Goal: Information Seeking & Learning: Check status

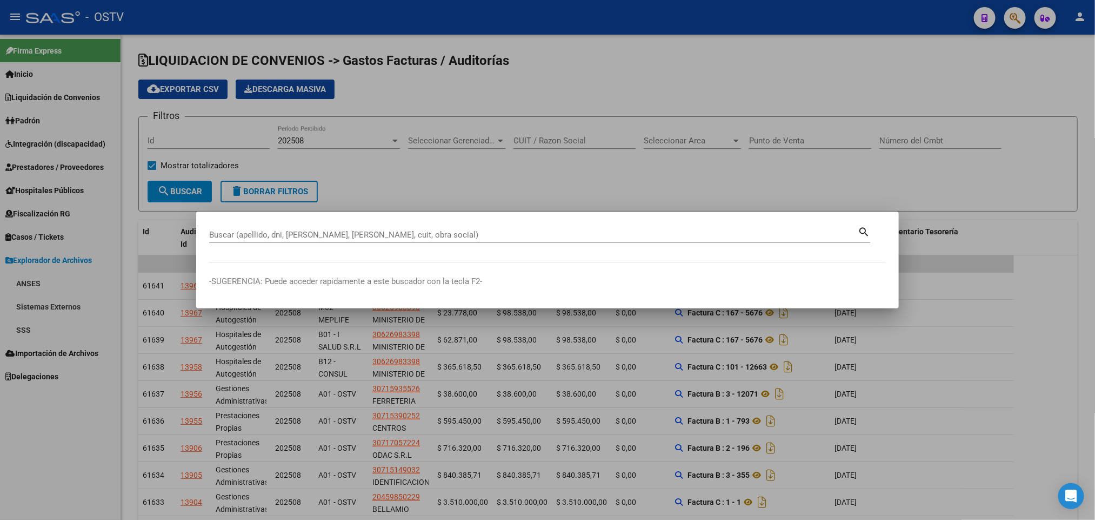
scroll to position [1, 0]
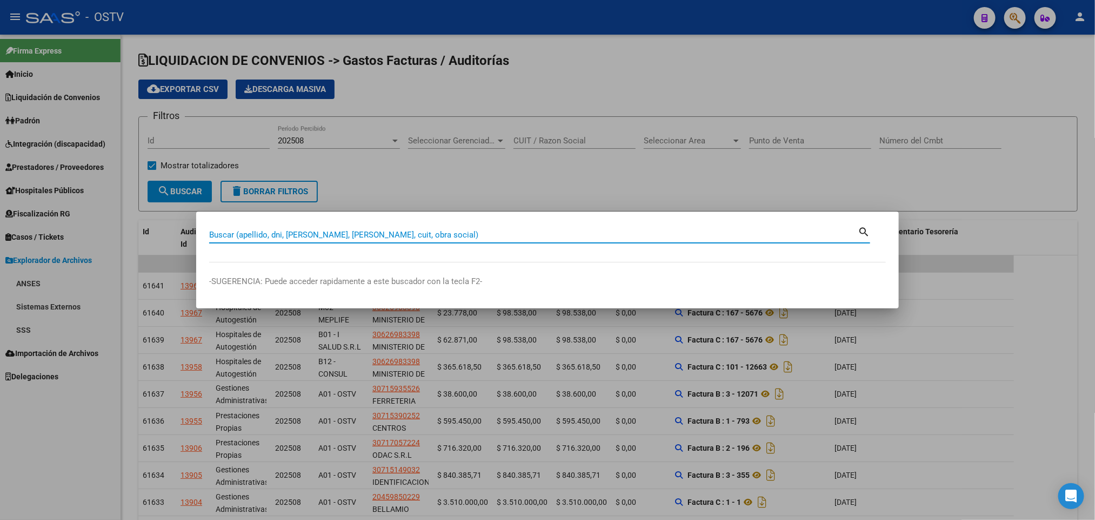
paste input "20149336274"
type input "20149336274"
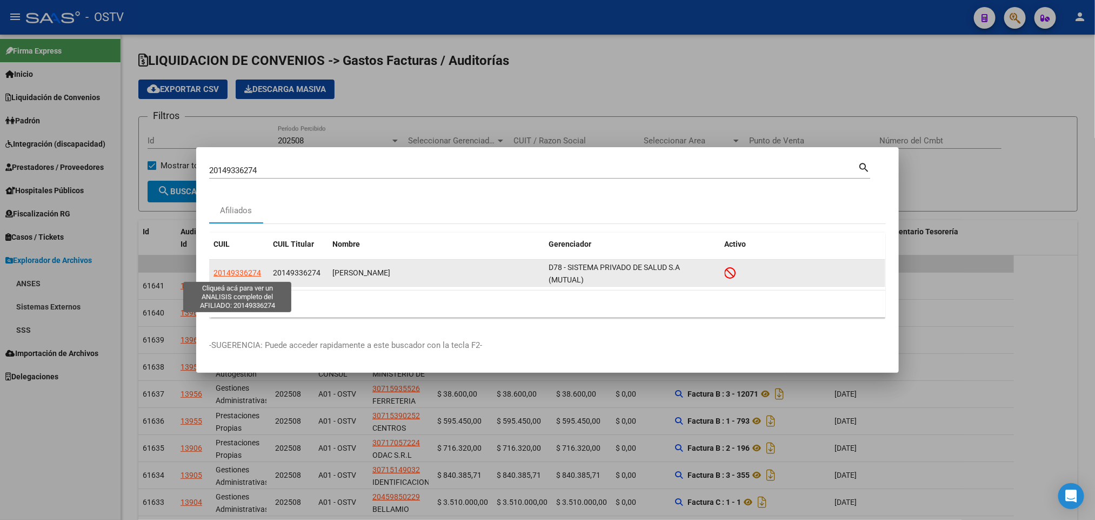
click at [241, 269] on span "20149336274" at bounding box center [238, 272] width 48 height 9
type textarea "20149336274"
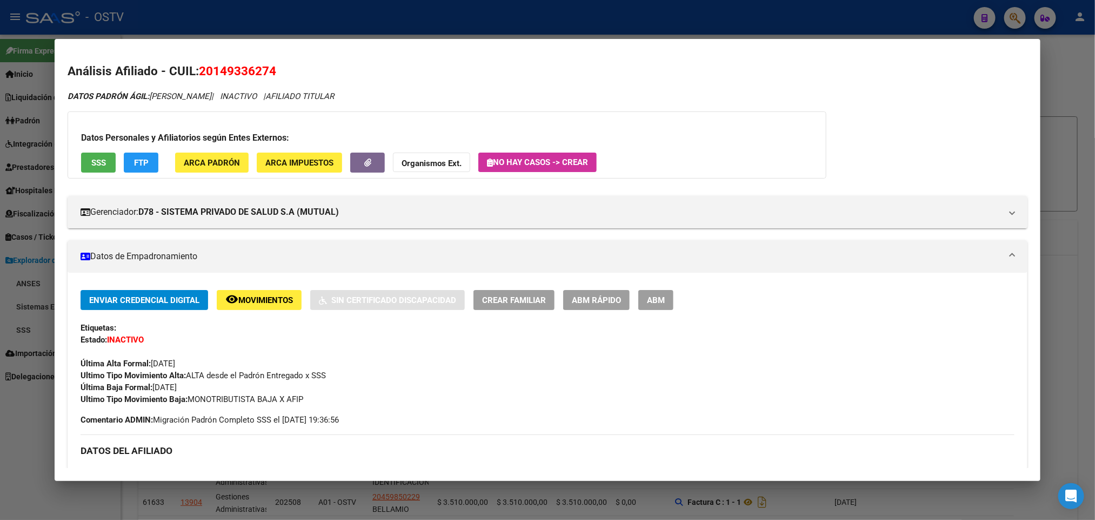
click at [200, 26] on div at bounding box center [547, 260] width 1095 height 520
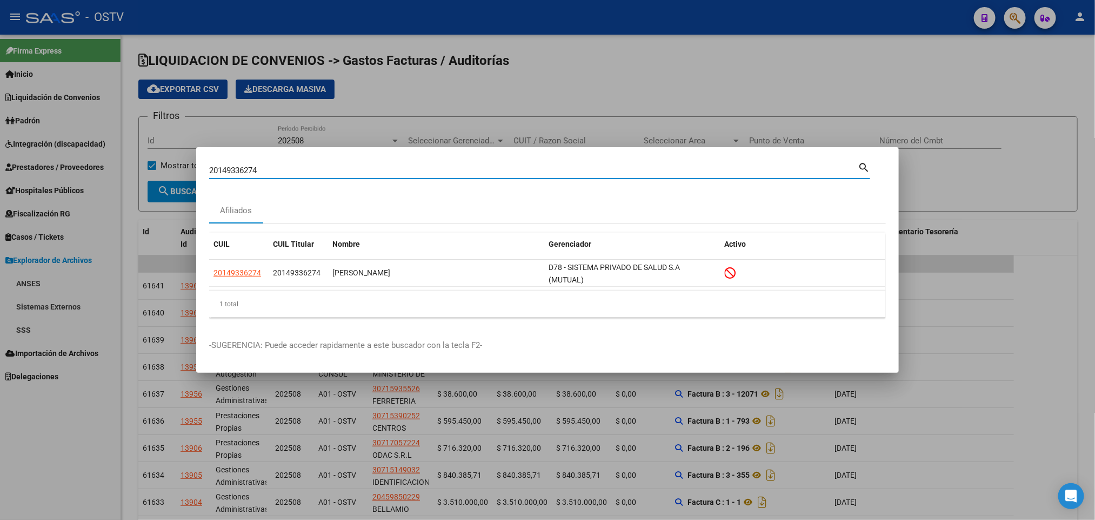
drag, startPoint x: 269, startPoint y: 172, endPoint x: 0, endPoint y: 161, distance: 269.5
click at [0, 161] on div "20149336274 Buscar (apellido, dni, cuil, nro traspaso, cuit, obra social) searc…" at bounding box center [547, 260] width 1095 height 520
type input "20314198"
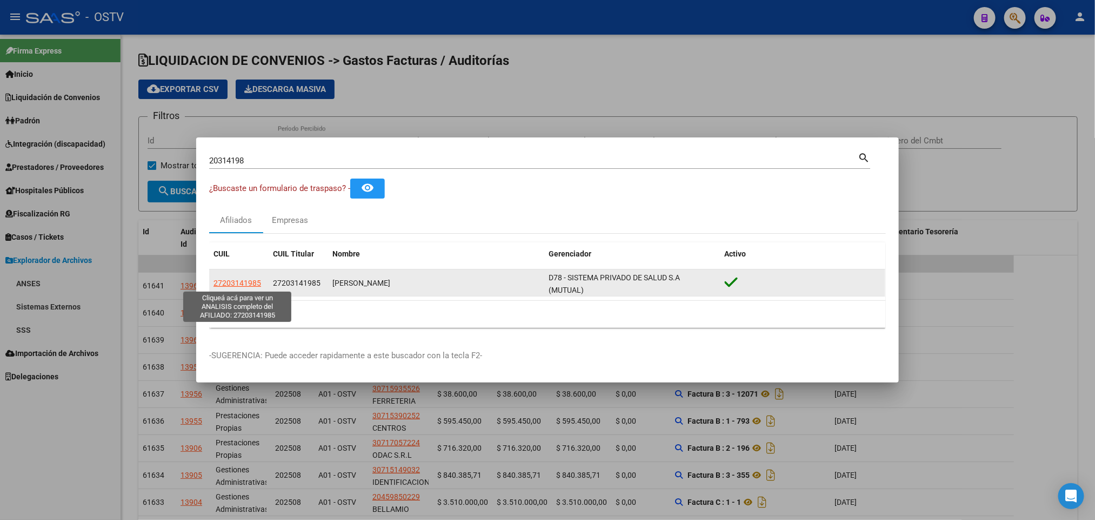
click at [230, 281] on span "27203141985" at bounding box center [238, 282] width 48 height 9
type textarea "27203141985"
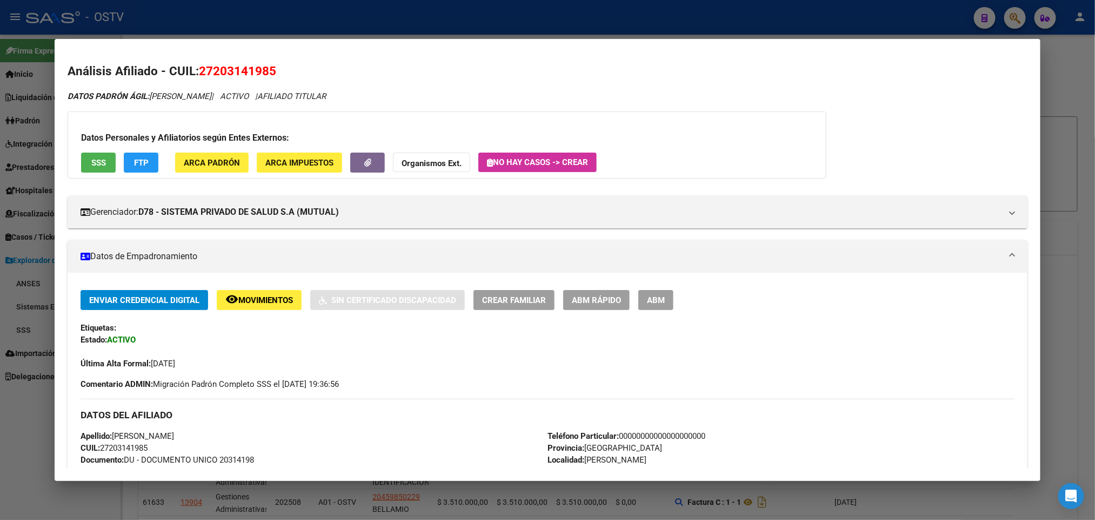
scroll to position [394, 0]
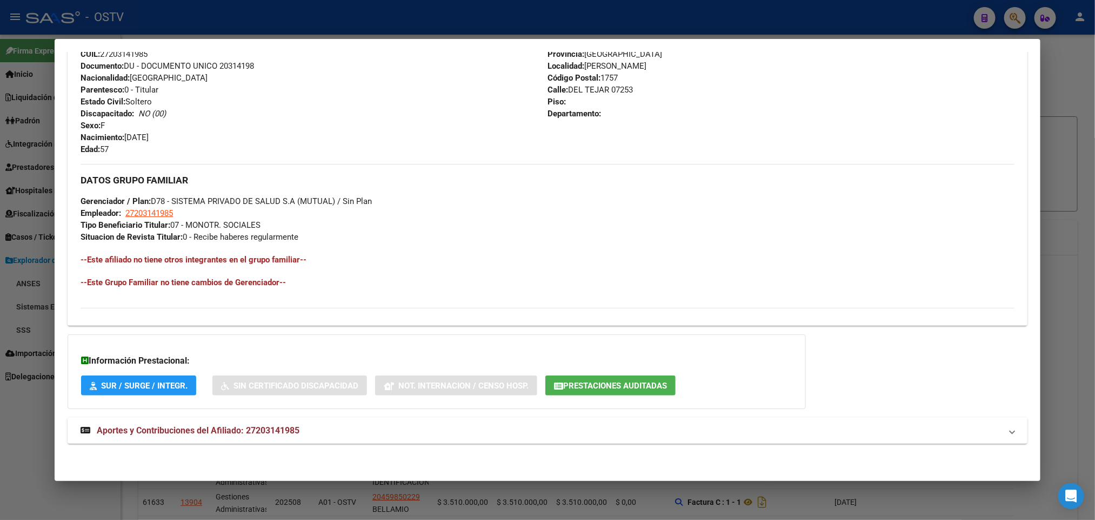
click at [279, 433] on span "Aportes y Contribuciones del Afiliado: 27203141985" at bounding box center [198, 430] width 203 height 10
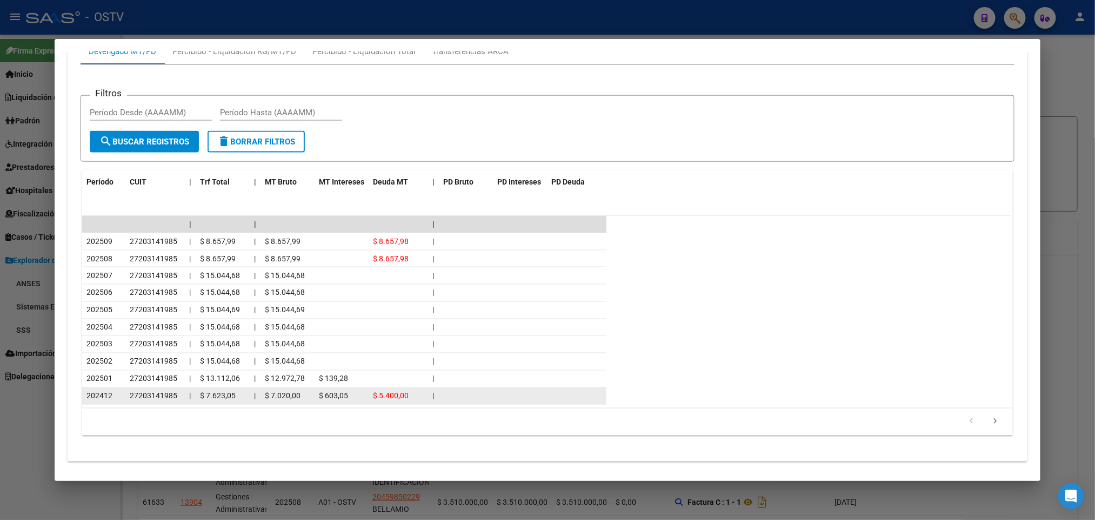
scroll to position [884, 0]
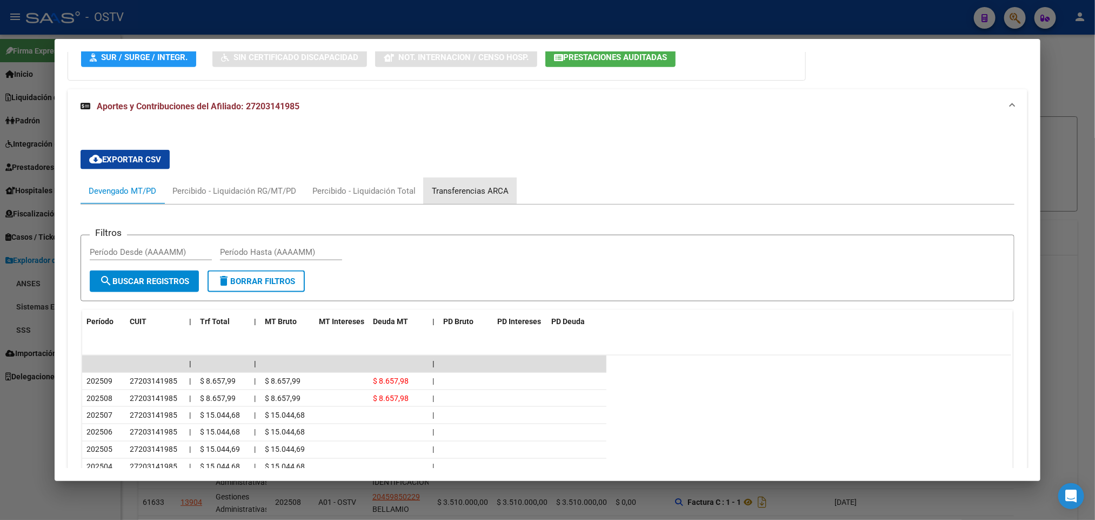
click at [462, 187] on div "Transferencias ARCA" at bounding box center [470, 191] width 77 height 12
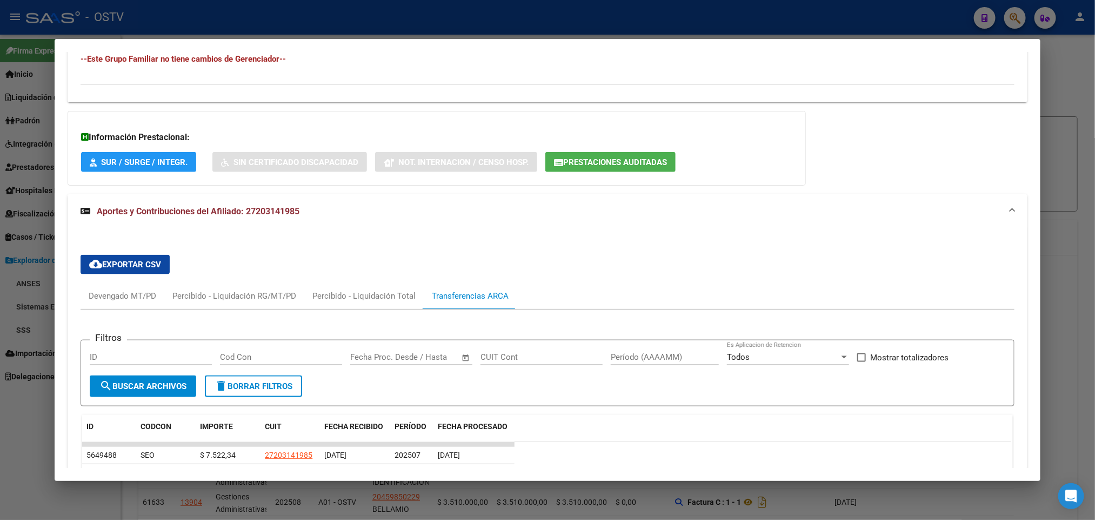
scroll to position [610, 0]
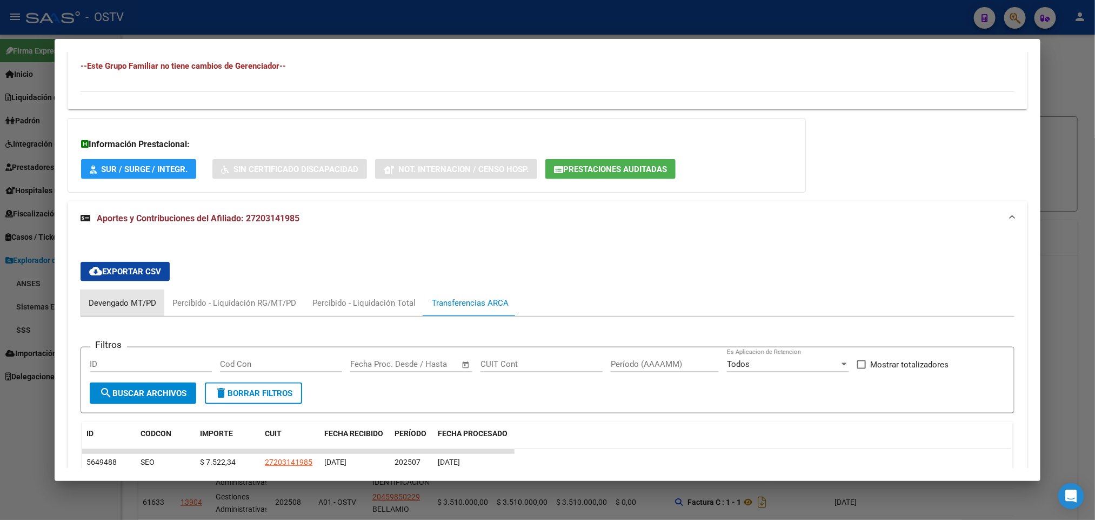
click at [109, 303] on div "Devengado MT/PD" at bounding box center [123, 303] width 68 height 12
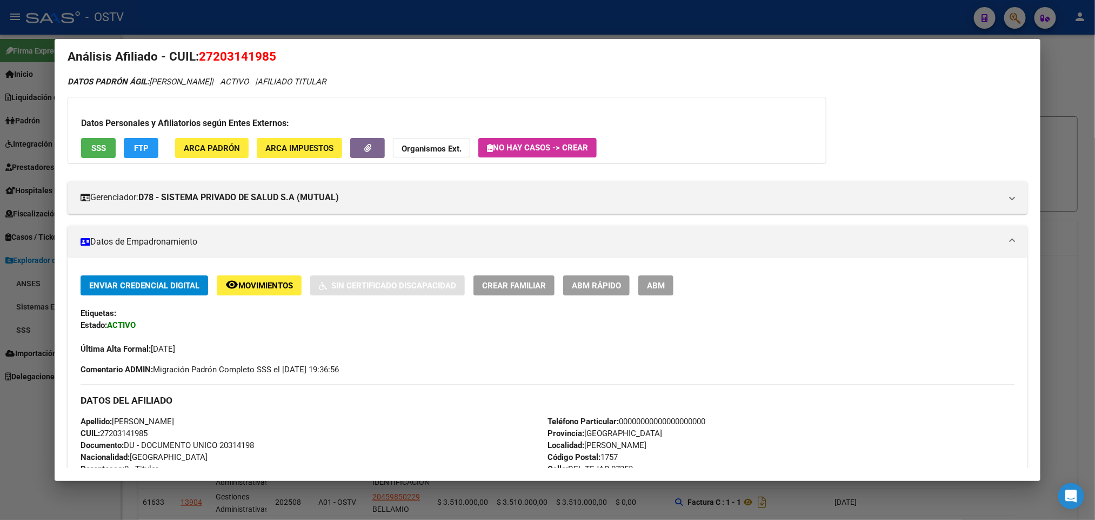
scroll to position [0, 0]
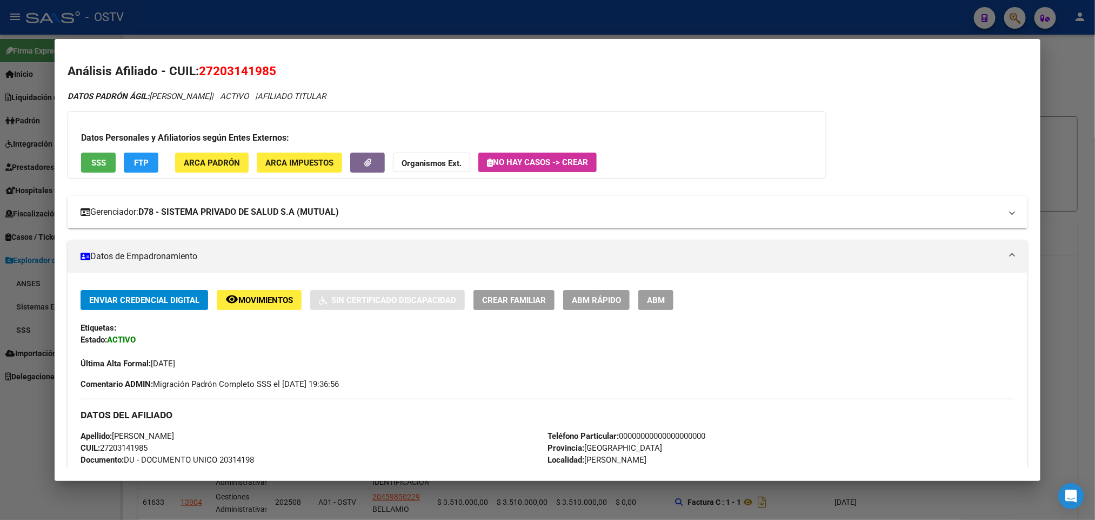
click at [305, 220] on mat-expansion-panel-header "Gerenciador: D78 - SISTEMA PRIVADO DE SALUD S.A (MUTUAL)" at bounding box center [548, 212] width 960 height 32
